Goal: Task Accomplishment & Management: Manage account settings

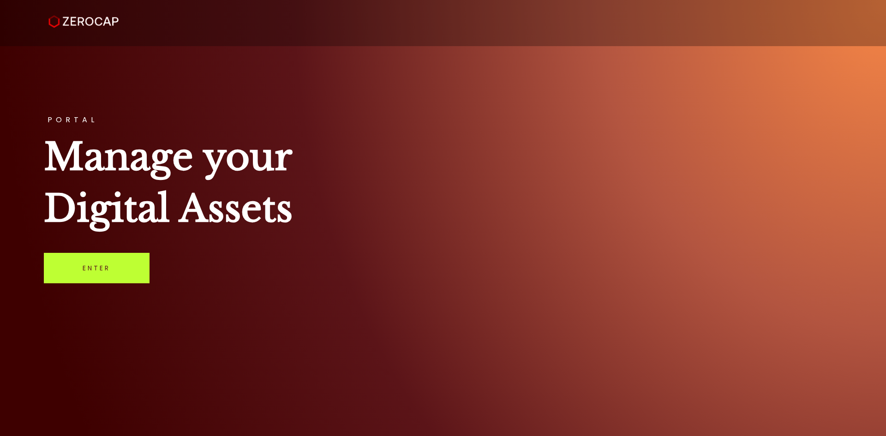
click at [95, 270] on link "Enter" at bounding box center [97, 268] width 106 height 30
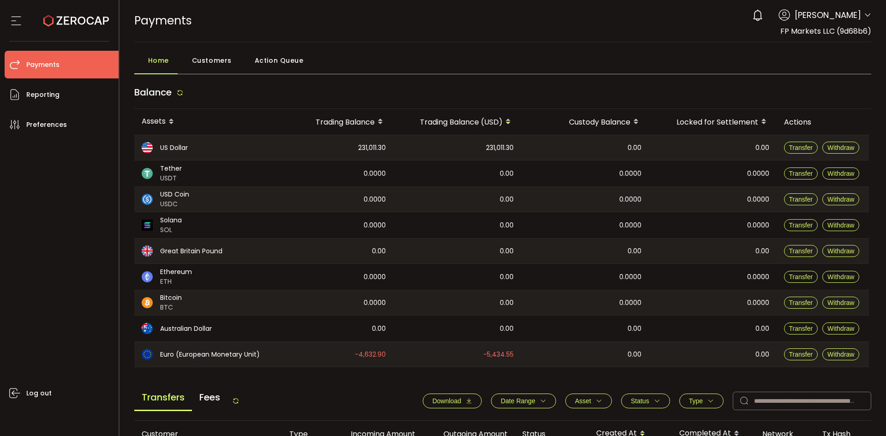
scroll to position [312, 0]
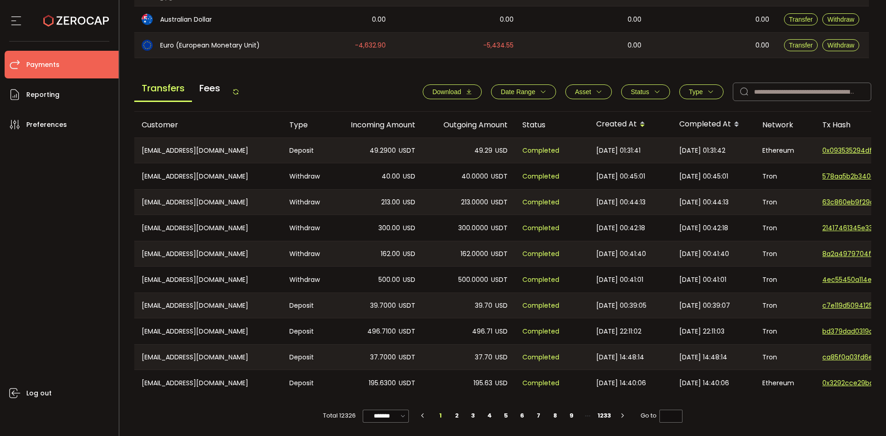
drag, startPoint x: 234, startPoint y: 88, endPoint x: 249, endPoint y: 87, distance: 14.8
click at [235, 88] on icon at bounding box center [235, 91] width 7 height 7
click at [319, 12] on div "0.00" at bounding box center [335, 19] width 116 height 26
click at [235, 90] on icon at bounding box center [235, 91] width 7 height 7
